Goal: Navigation & Orientation: Find specific page/section

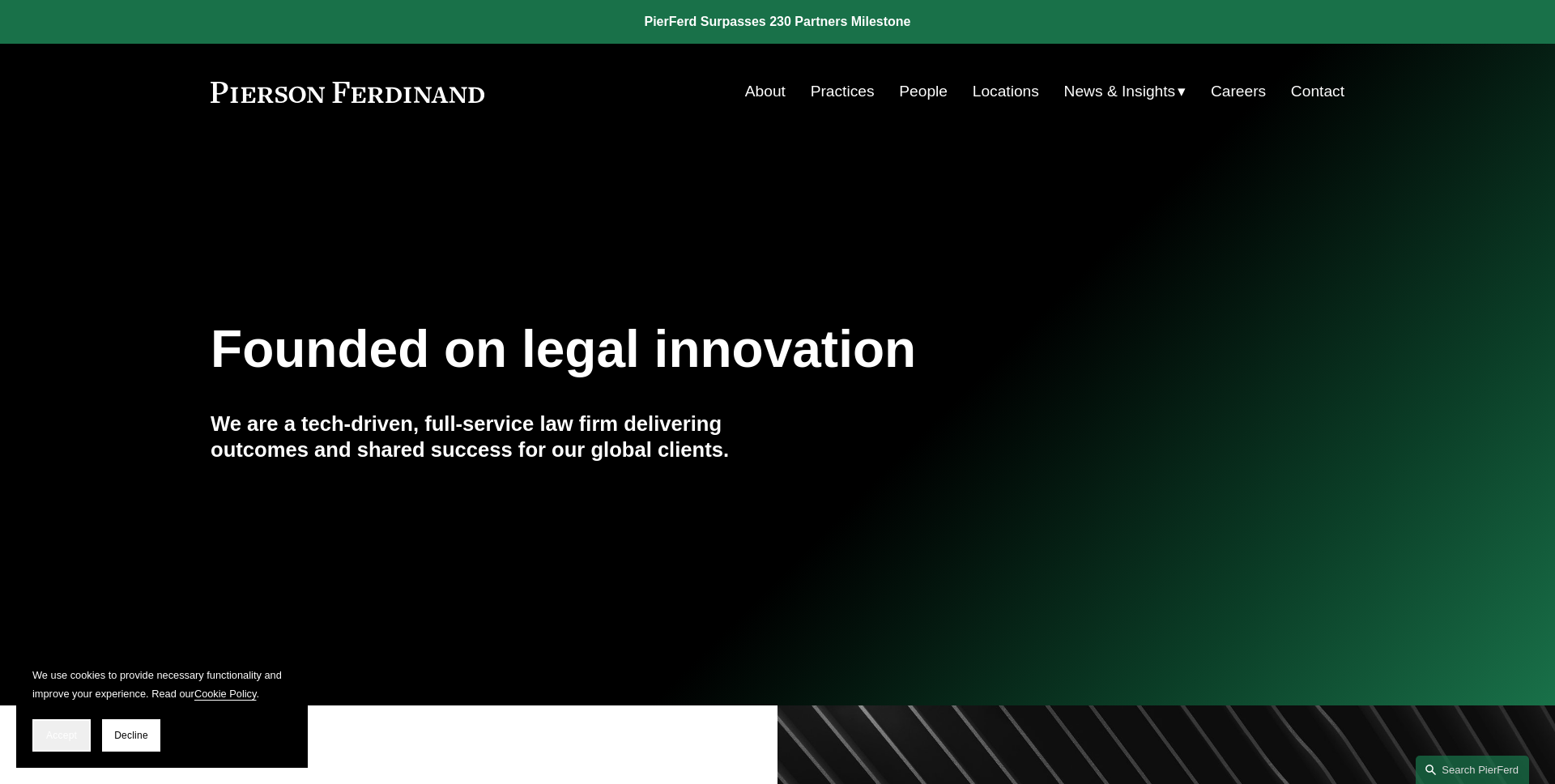
click at [40, 736] on button "Accept" at bounding box center [61, 736] width 58 height 32
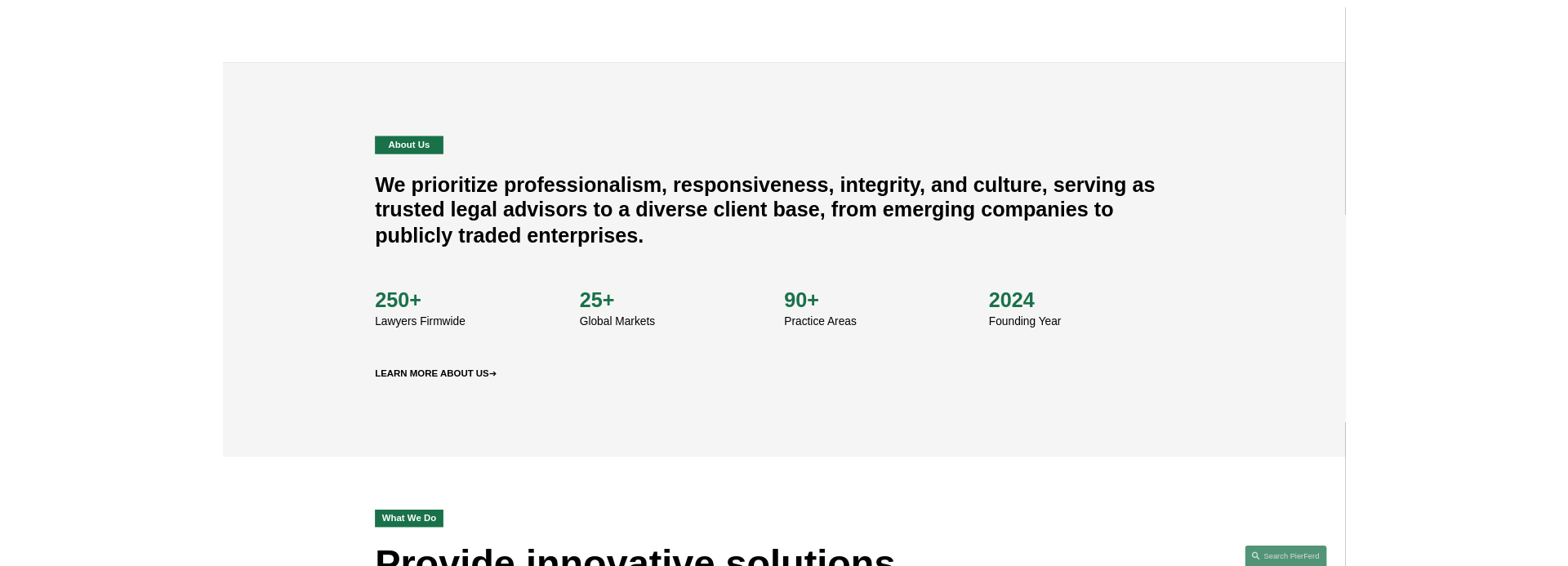
scroll to position [577, 0]
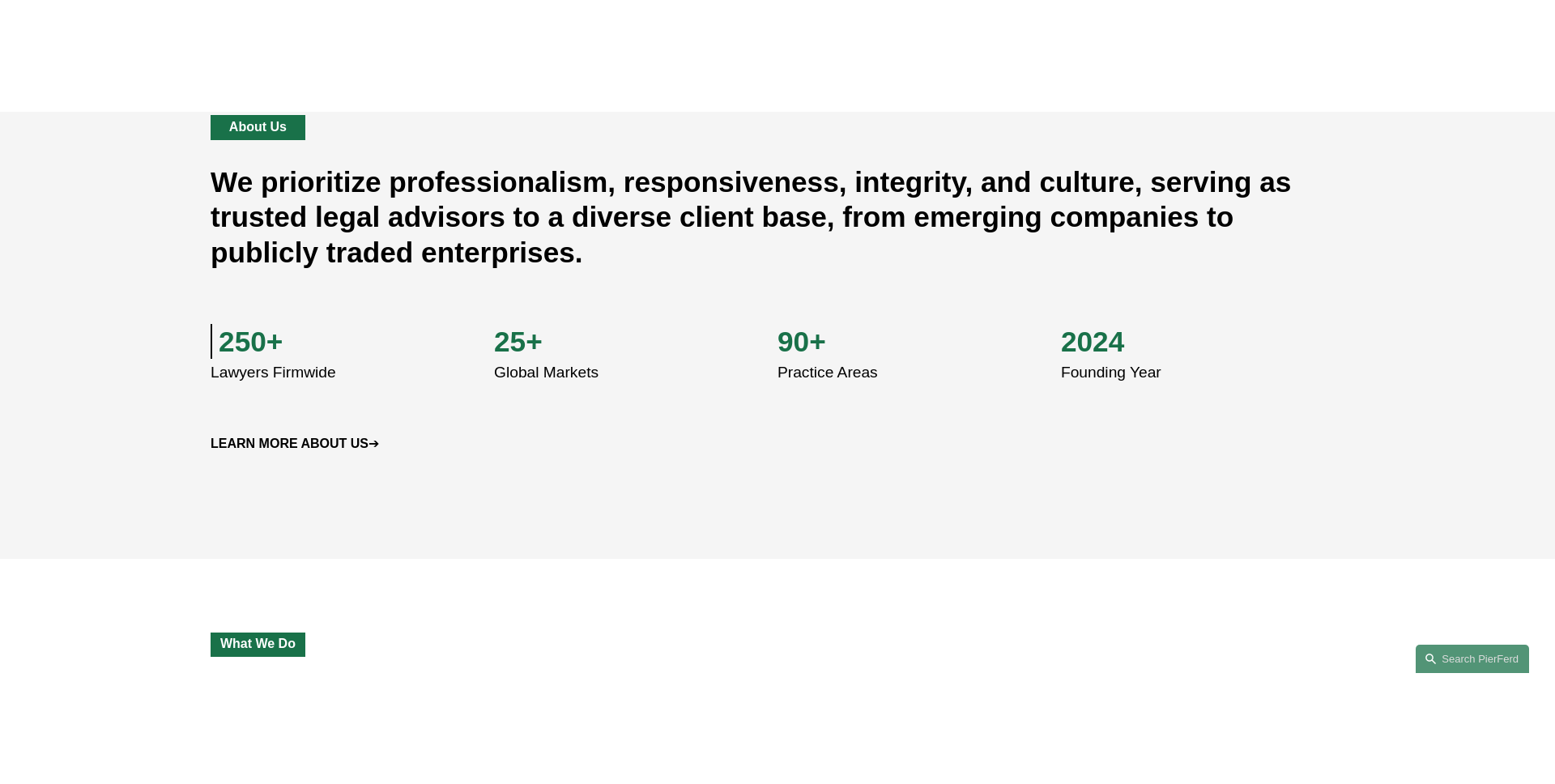
scroll to position [749, 0]
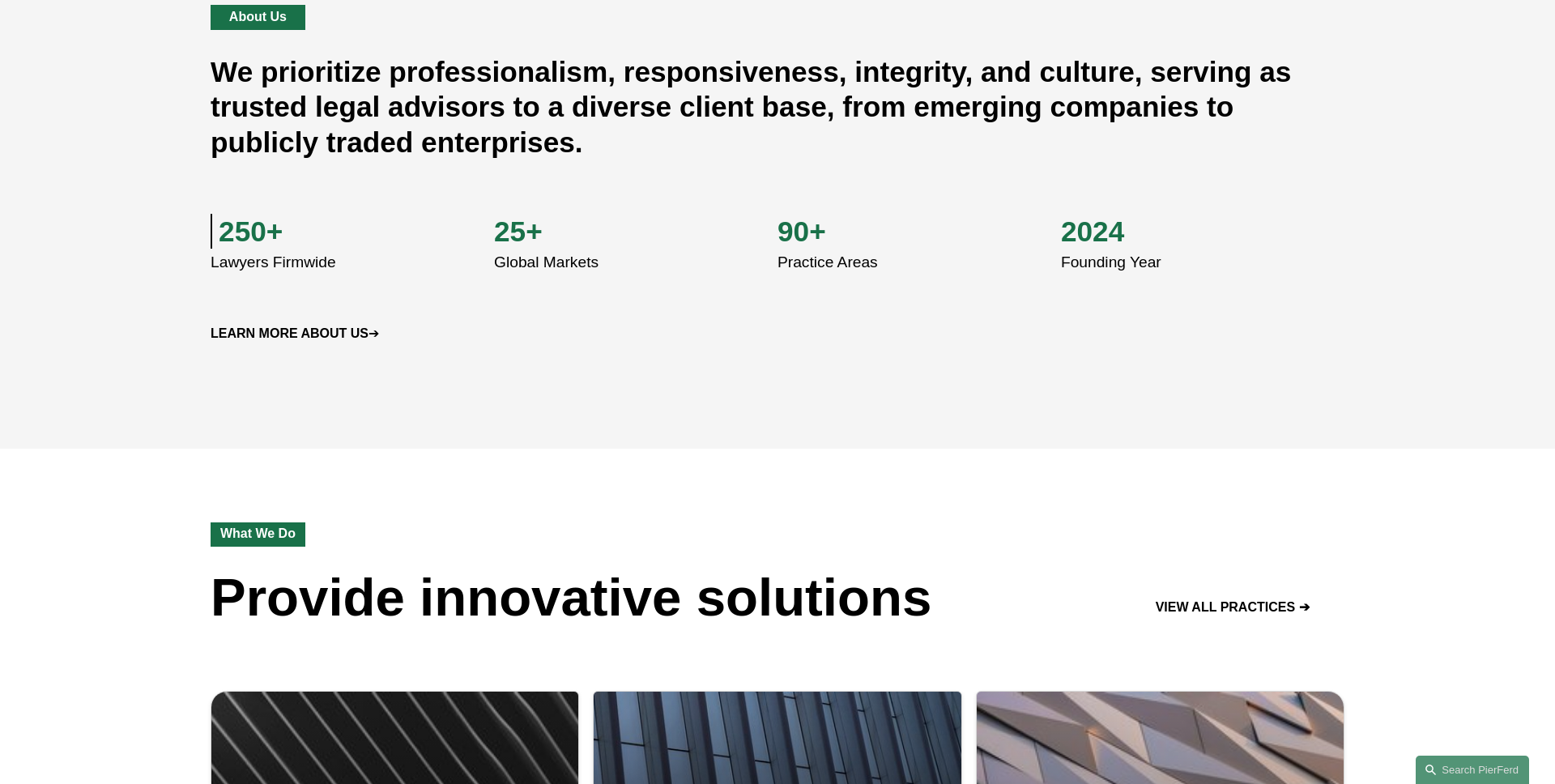
click at [159, 268] on div "About Us We prioritize professionalism, responsiveness, integrity, and culture,…" at bounding box center [778, 175] width 1555 height 341
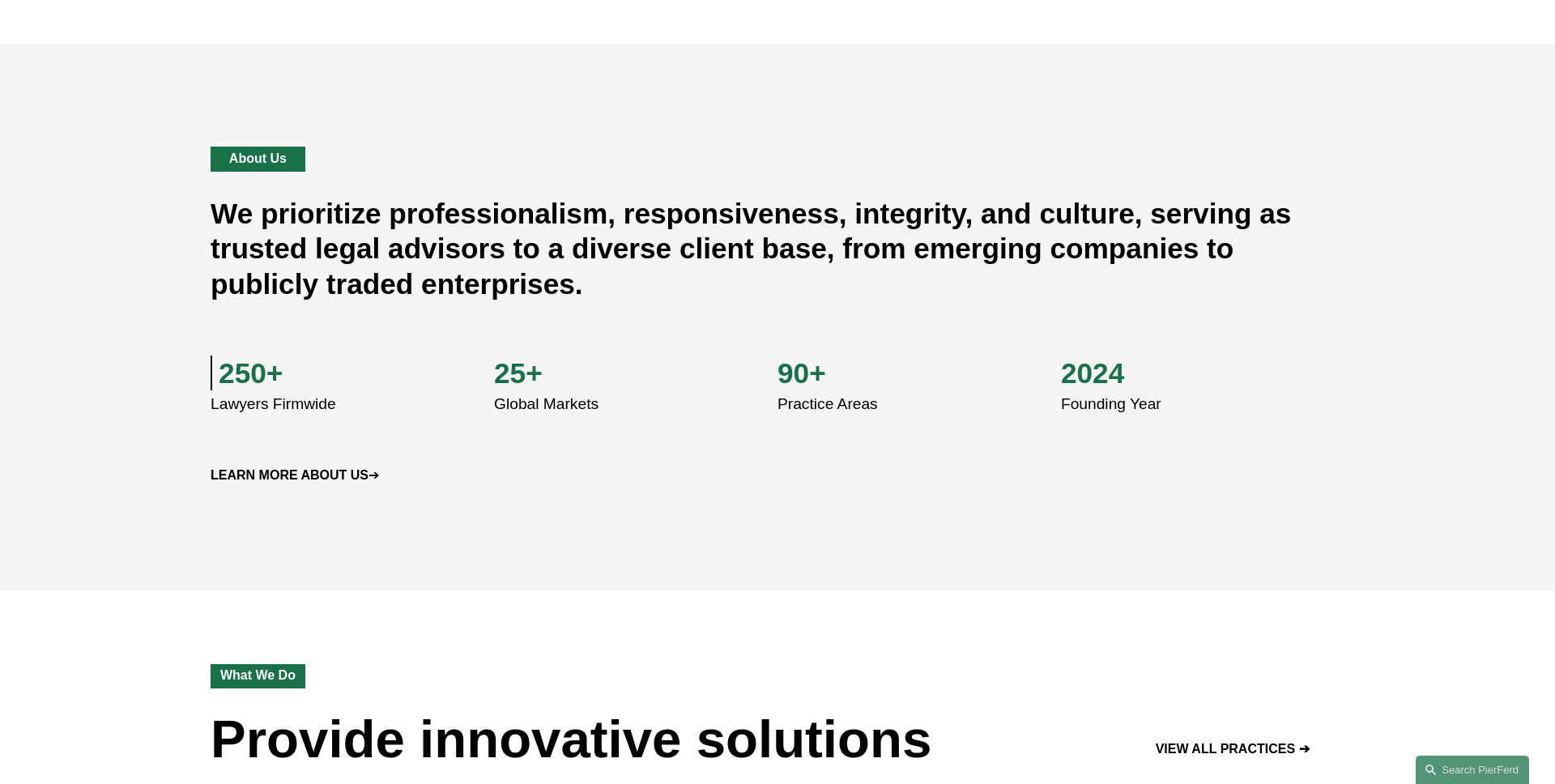
scroll to position [597, 0]
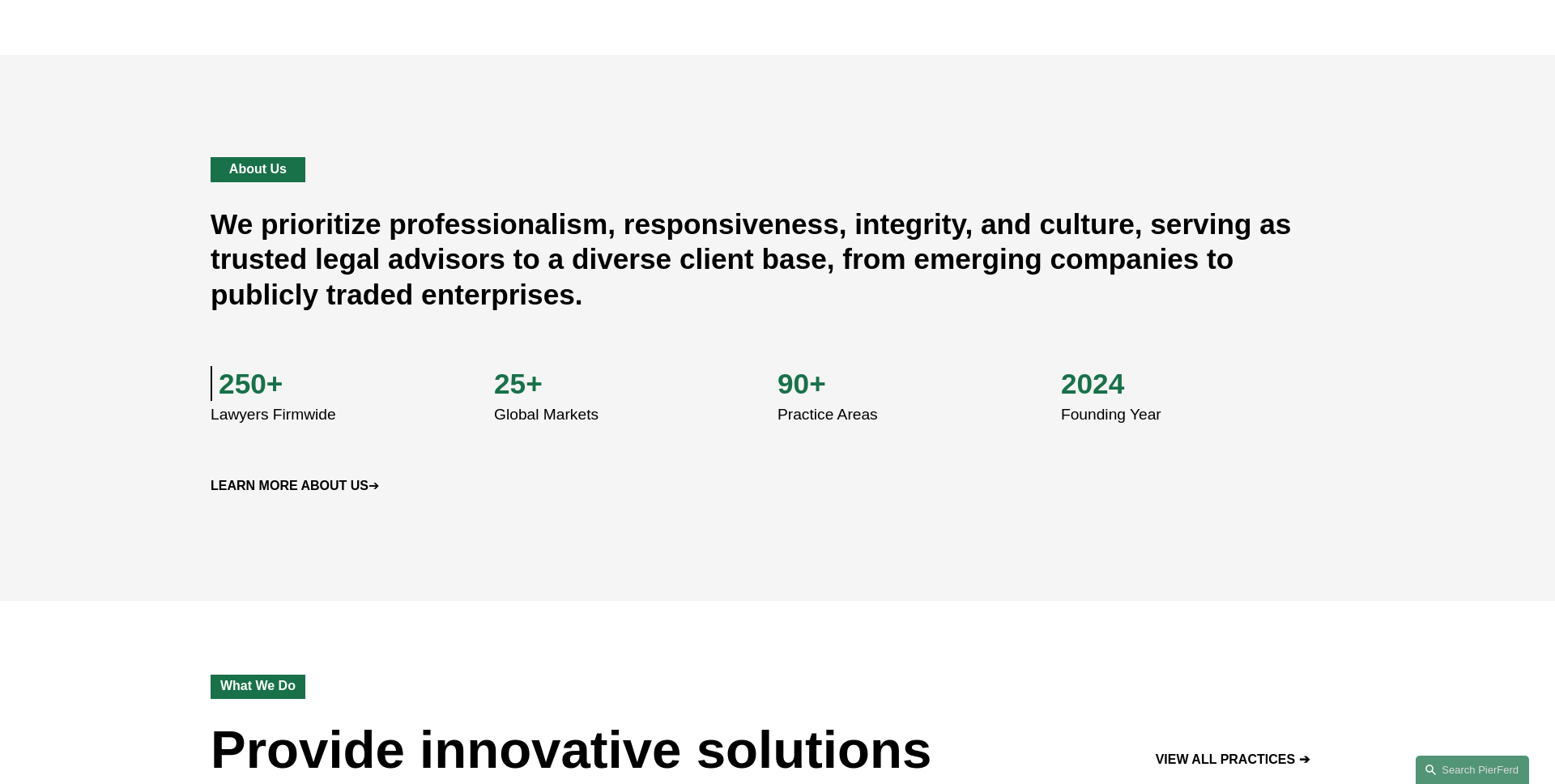
click at [146, 256] on div "About Us We prioritize professionalism, responsiveness, integrity, and culture,…" at bounding box center [778, 327] width 1555 height 341
